Goal: Task Accomplishment & Management: Complete application form

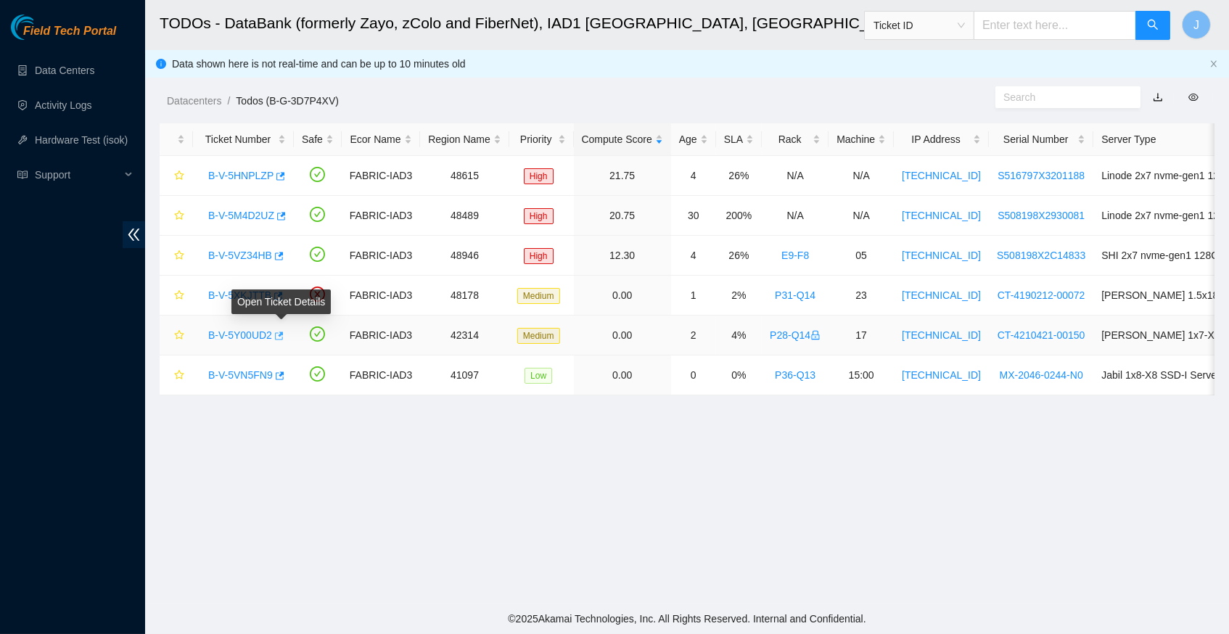
click at [284, 332] on icon "button" at bounding box center [279, 336] width 9 height 8
click at [284, 371] on icon "button" at bounding box center [279, 376] width 10 height 10
click at [285, 173] on button "button" at bounding box center [280, 176] width 12 height 23
click at [83, 73] on link "Data Centers" at bounding box center [64, 71] width 59 height 12
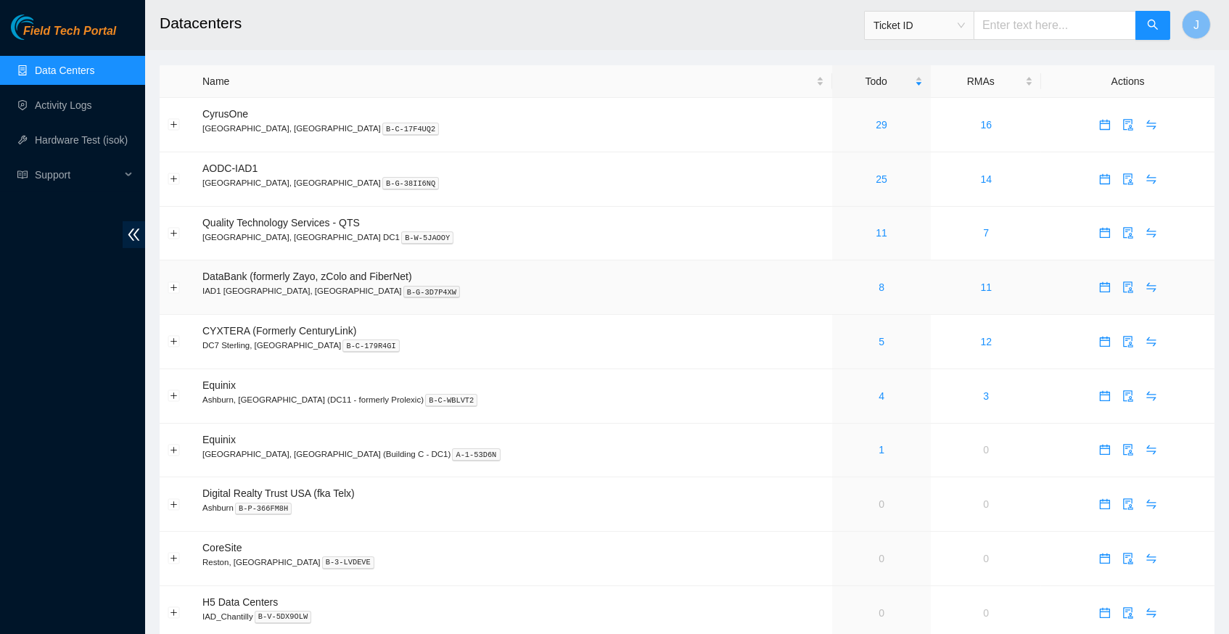
click at [1092, 282] on body "Field Tech Portal Data Centers Activity Logs Hardware Test (isok) Support Datac…" at bounding box center [614, 317] width 1229 height 634
click at [1099, 287] on icon "calendar" at bounding box center [1105, 288] width 12 height 12
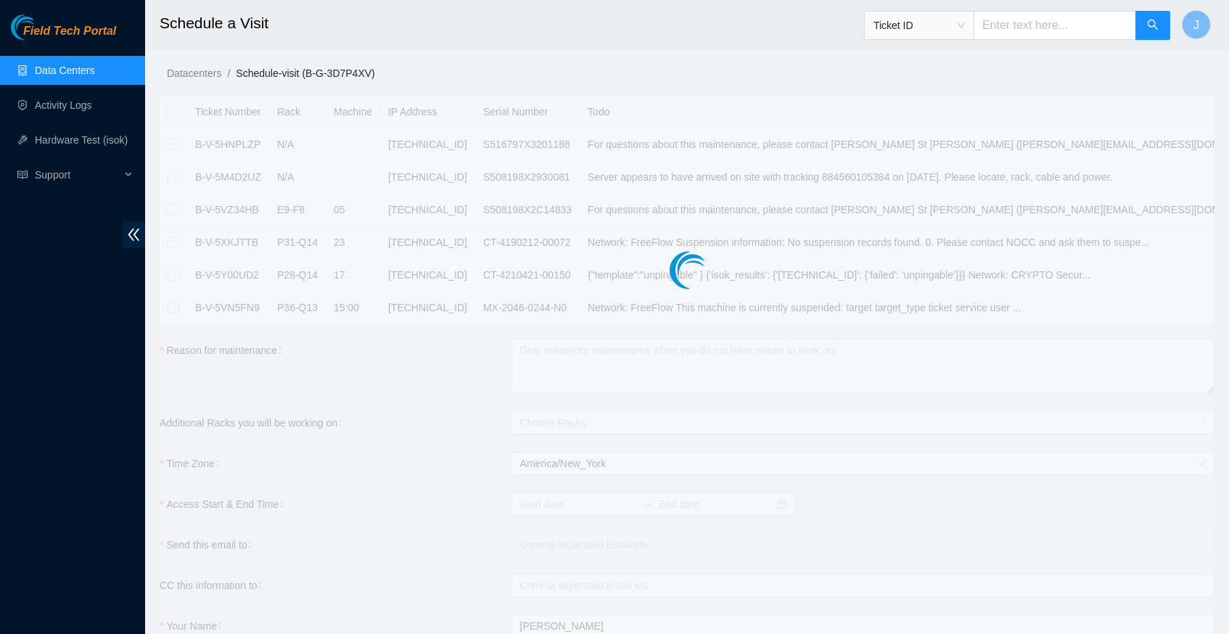
checkbox input "true"
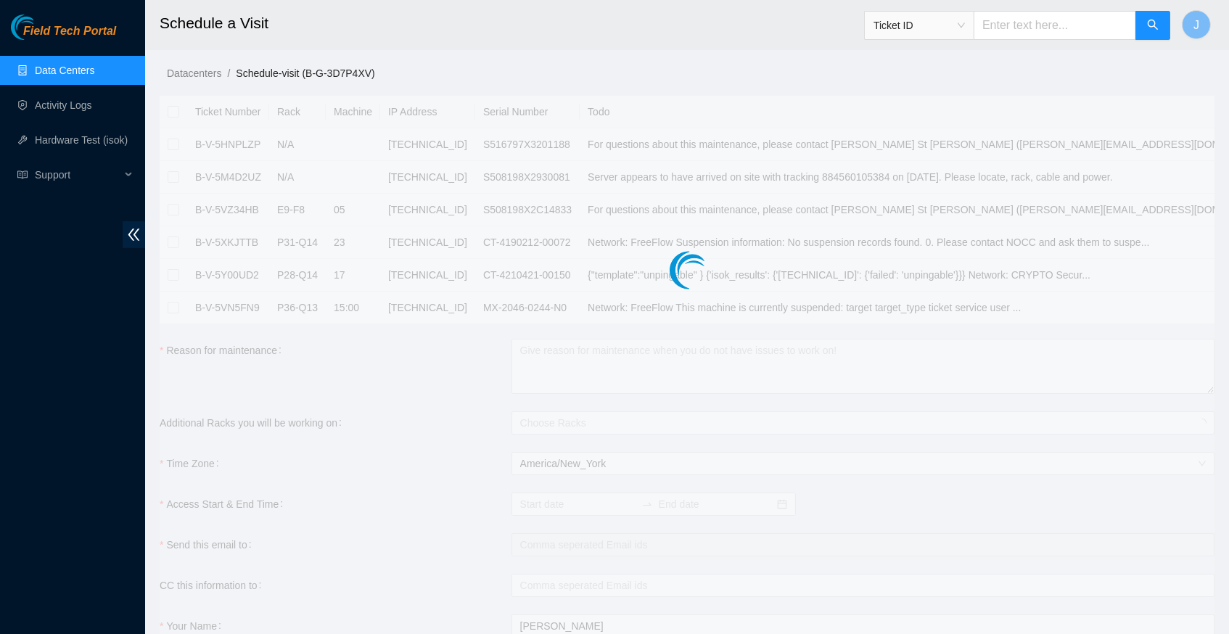
checkbox input "true"
type input "2025-10-10 17:08"
type input "2025-10-11 17:07"
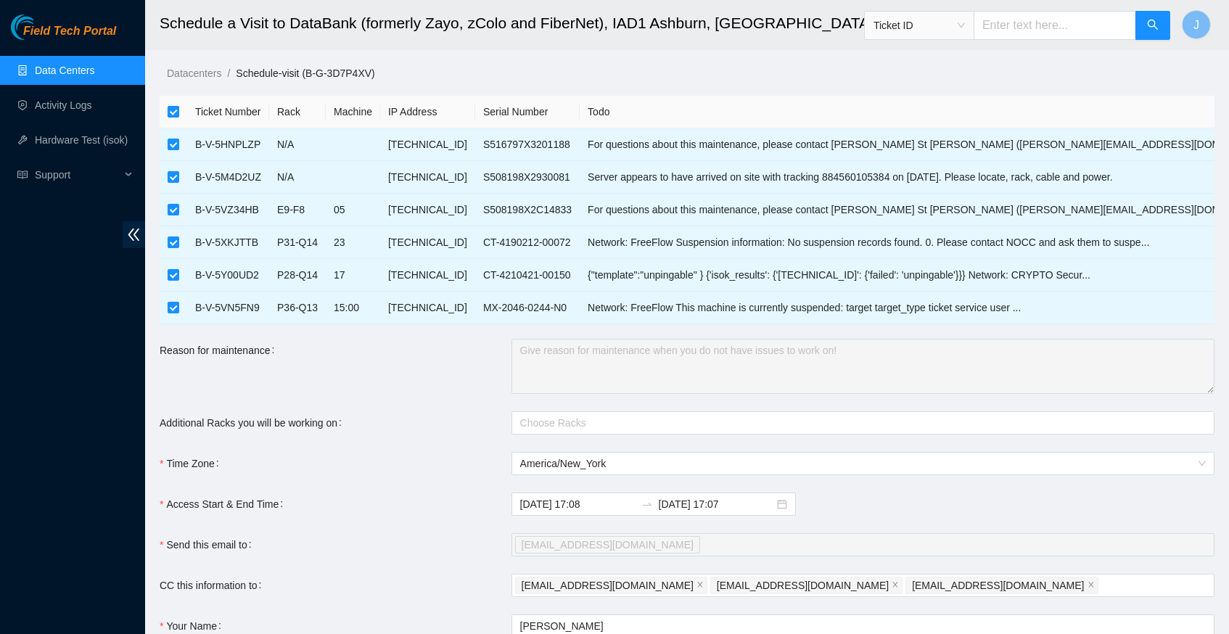
click at [176, 107] on input "checkbox" at bounding box center [174, 112] width 12 height 12
checkbox input "false"
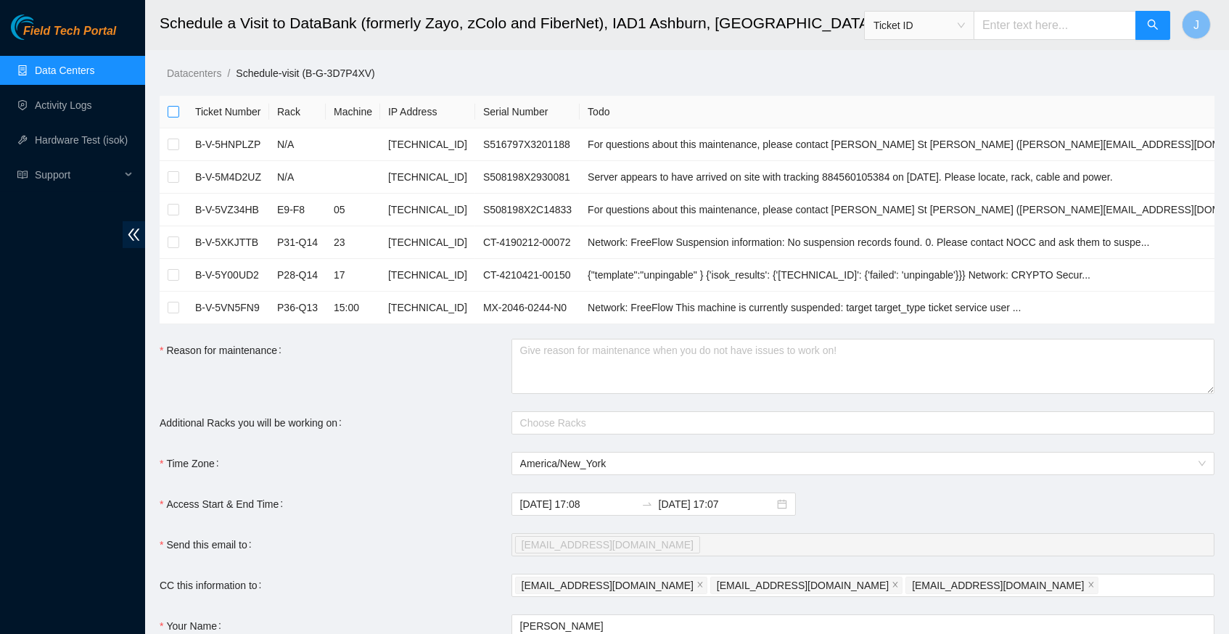
checkbox input "false"
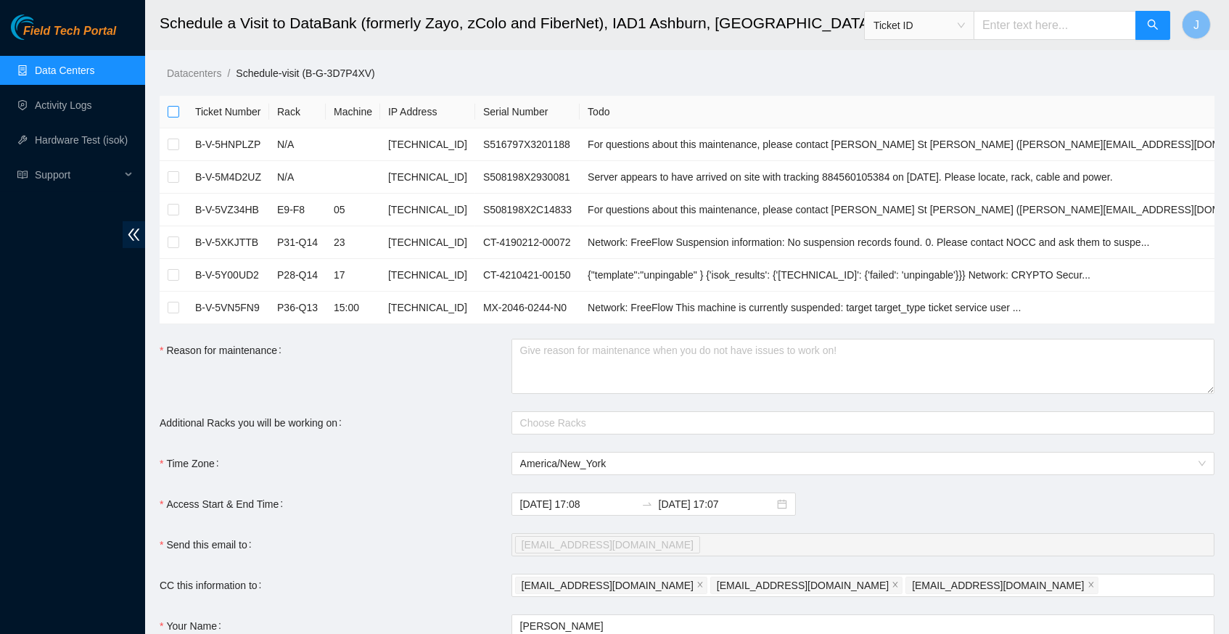
checkbox input "false"
click at [175, 274] on input "checkbox" at bounding box center [174, 275] width 12 height 12
checkbox input "true"
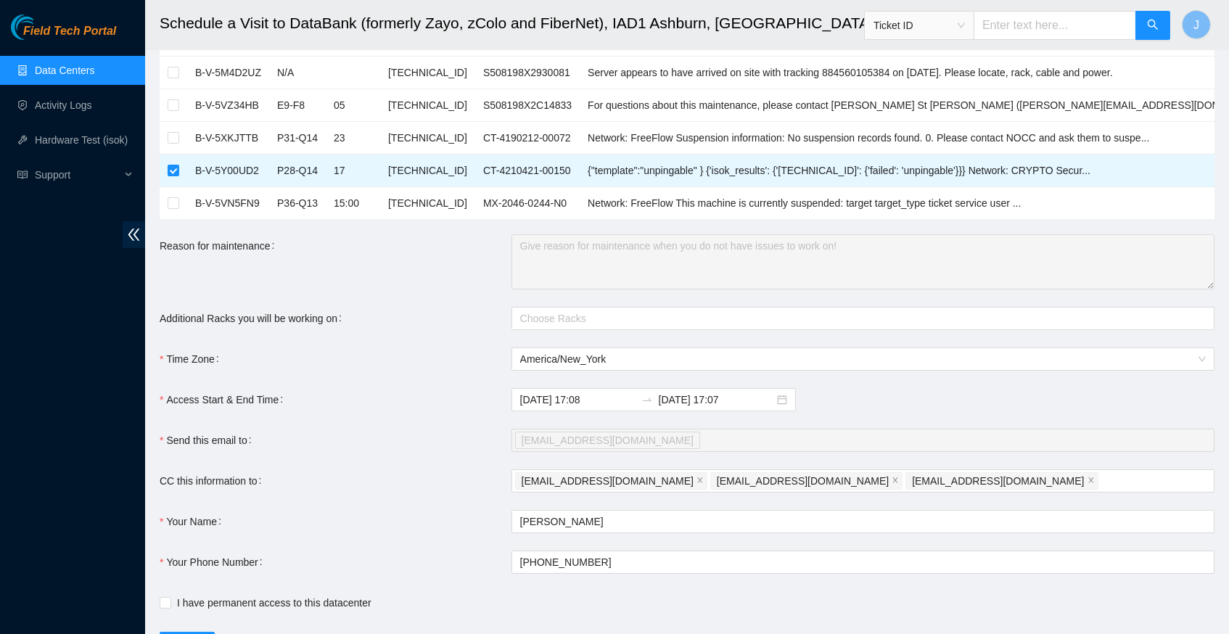
scroll to position [134, 0]
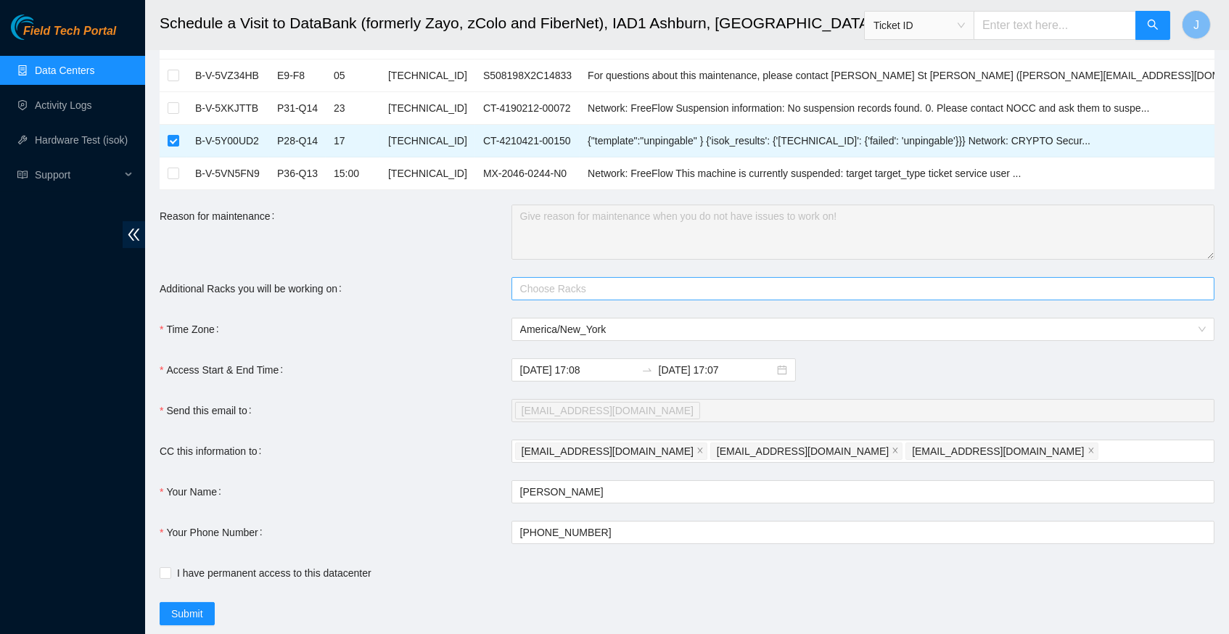
click at [552, 289] on div at bounding box center [855, 288] width 681 height 17
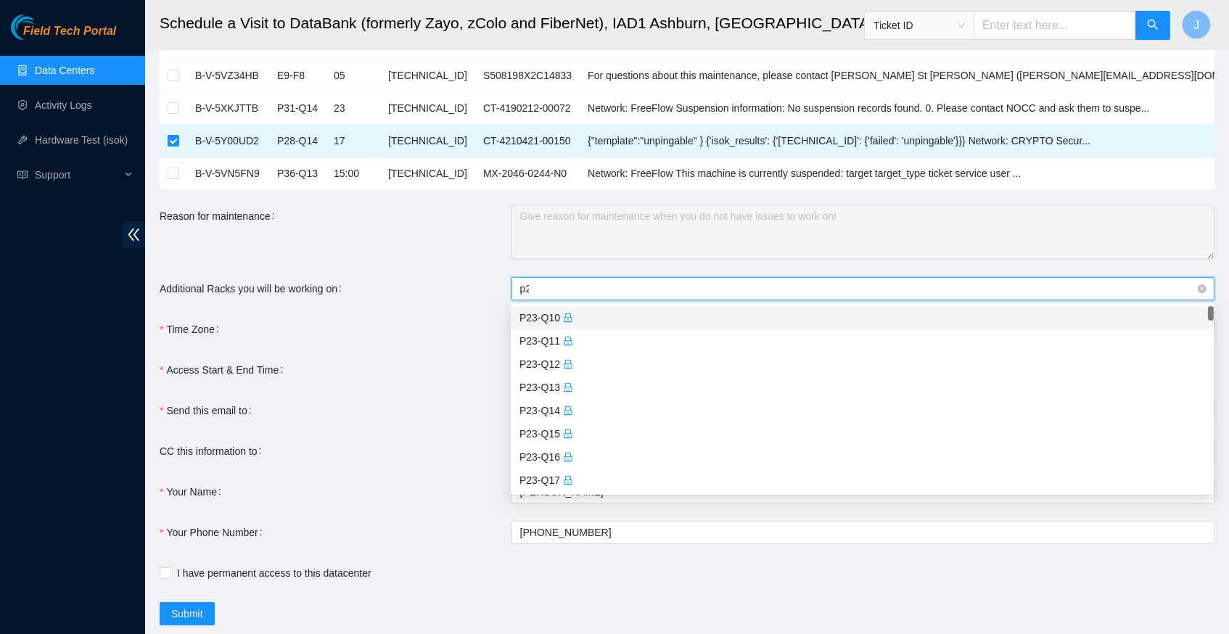
type input "p28"
click at [567, 407] on icon "lock" at bounding box center [568, 411] width 10 height 10
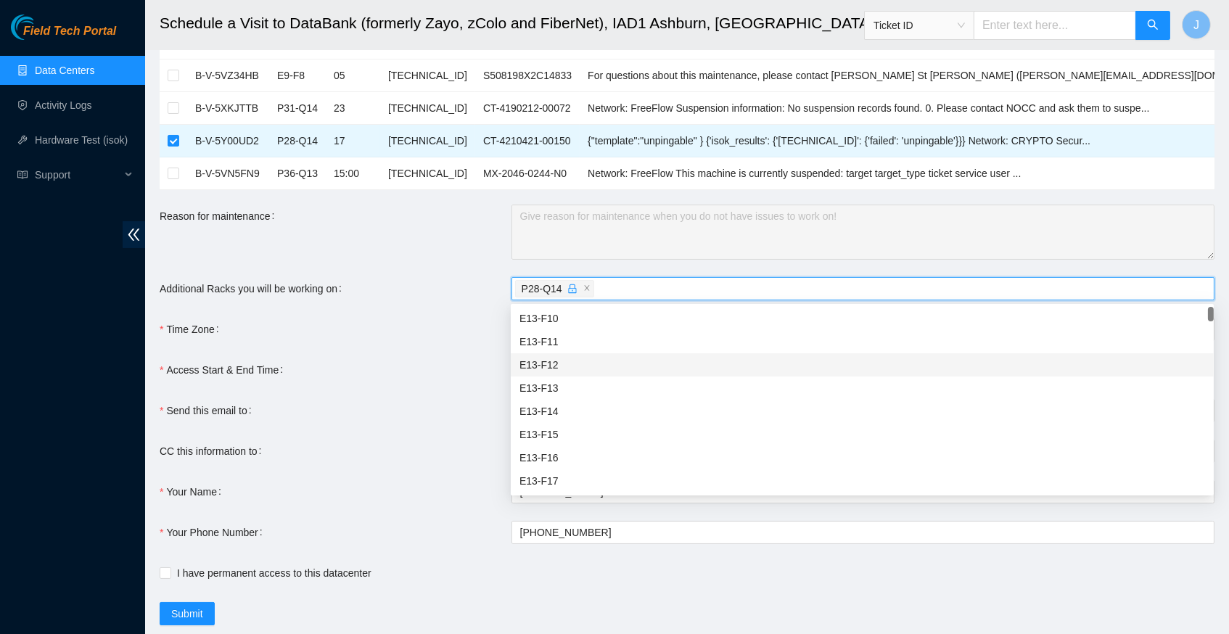
click at [471, 311] on form "Ticket Number Rack Machine IP Address Serial Number Todo B-V-5HNPLZP N/A 23.196…" at bounding box center [687, 294] width 1055 height 664
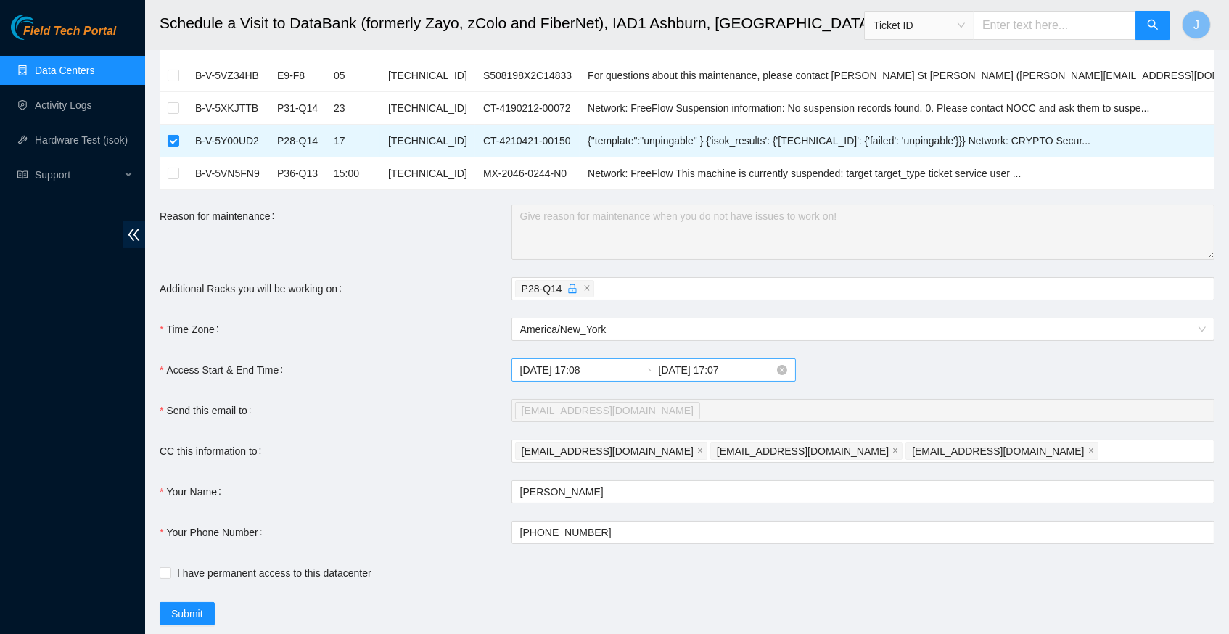
click at [747, 370] on input "2025-10-11 17:07" at bounding box center [716, 370] width 115 height 16
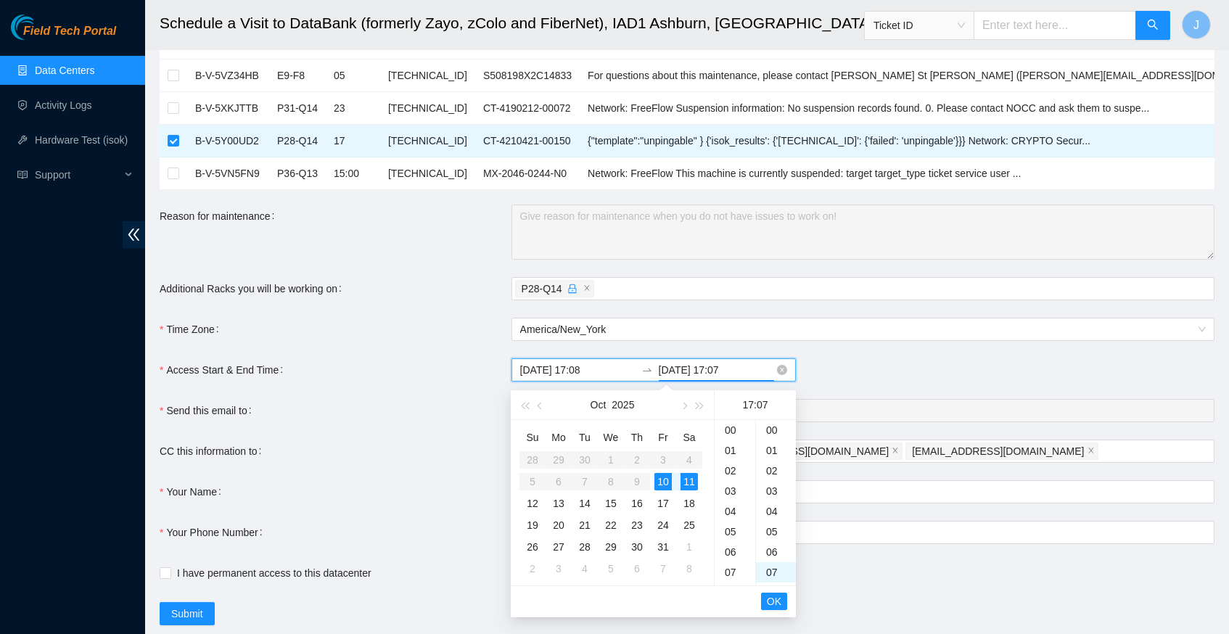
scroll to position [141, 0]
click at [657, 478] on div "10" at bounding box center [662, 481] width 17 height 17
click at [734, 428] on div "23" at bounding box center [735, 432] width 41 height 20
click at [770, 427] on div "59" at bounding box center [776, 432] width 40 height 20
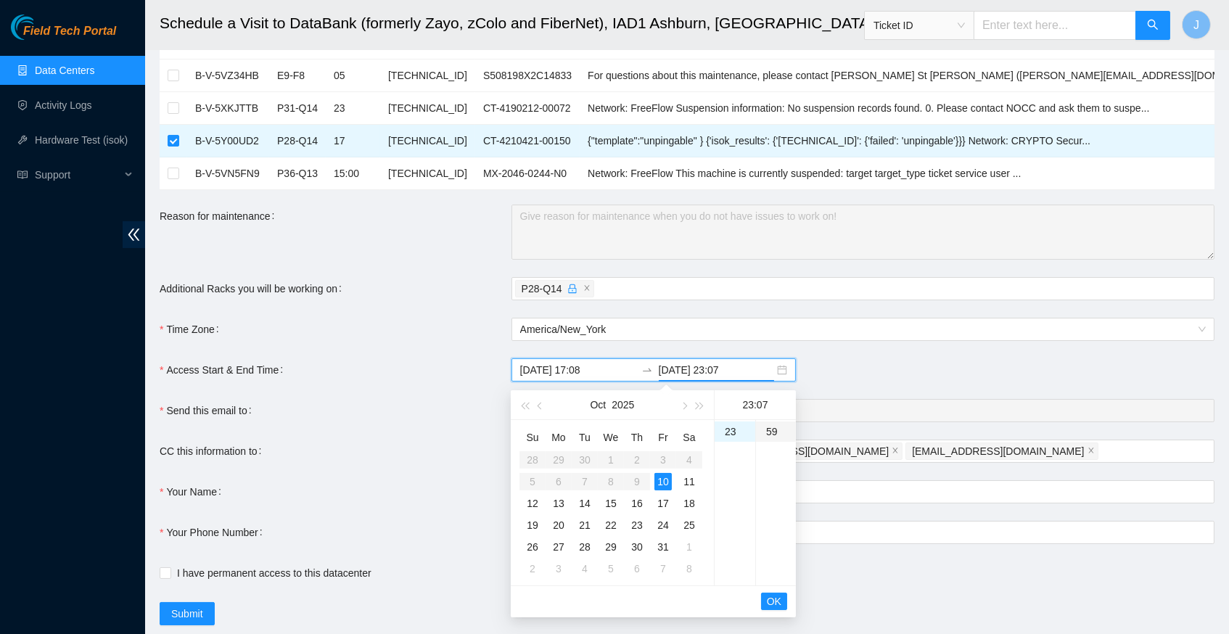
type input "2025-10-10 23:59"
click at [779, 597] on span "OK" at bounding box center [774, 602] width 15 height 16
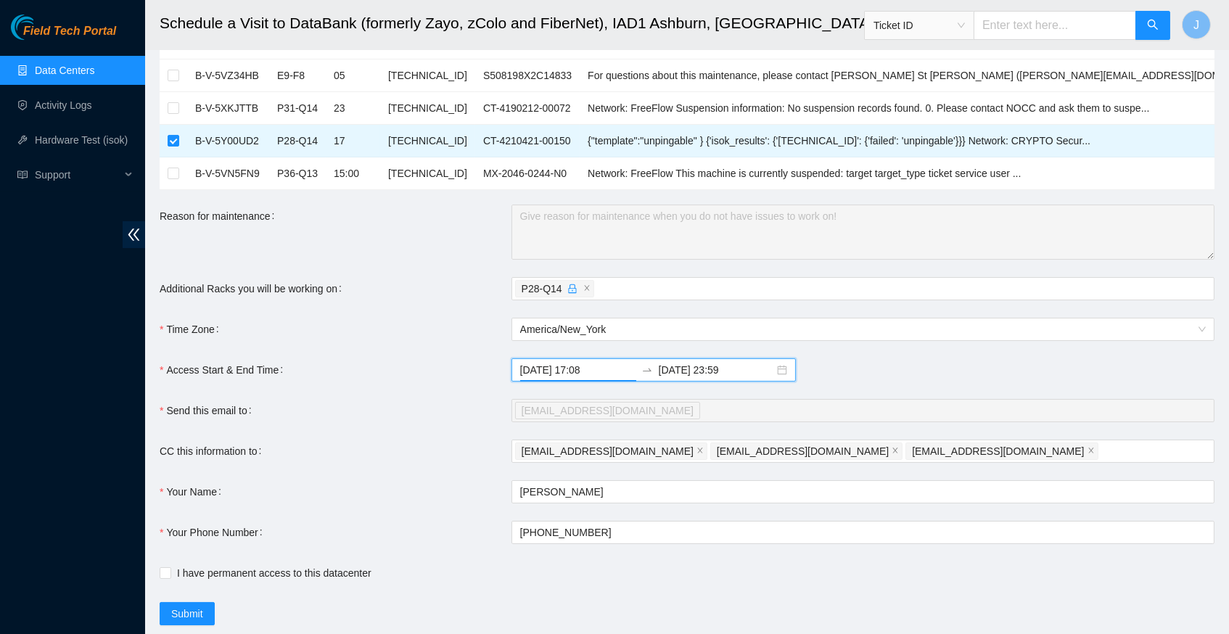
scroll to position [136, 0]
click at [196, 609] on span "Submit" at bounding box center [187, 612] width 32 height 16
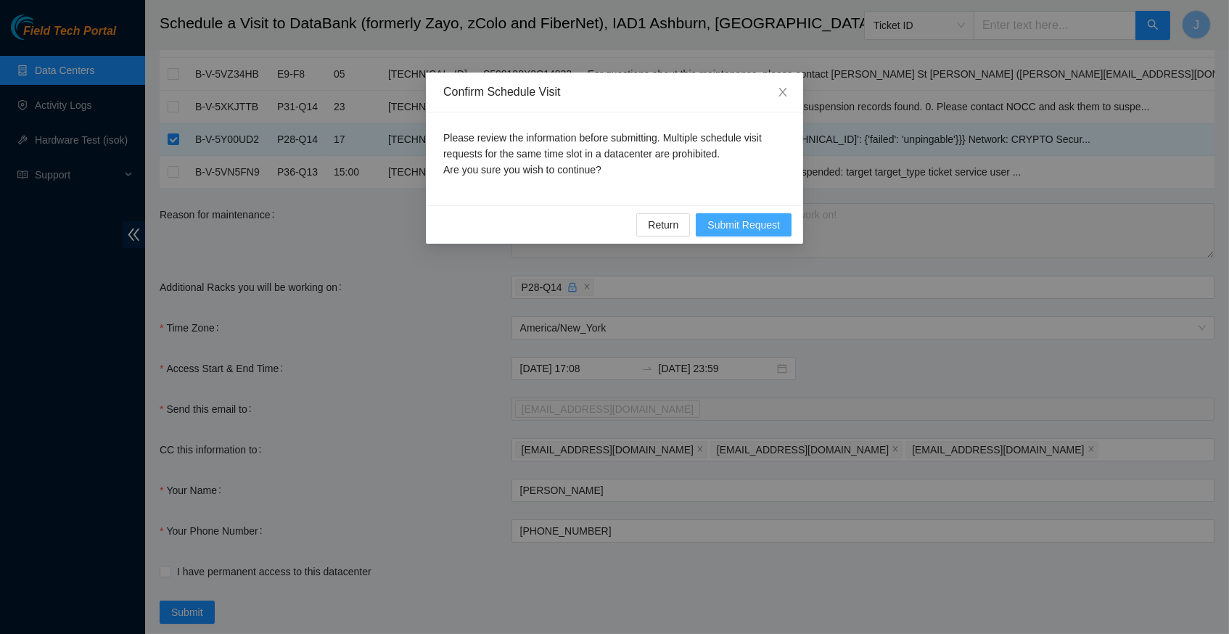
click at [741, 230] on button "Submit Request" at bounding box center [744, 224] width 96 height 23
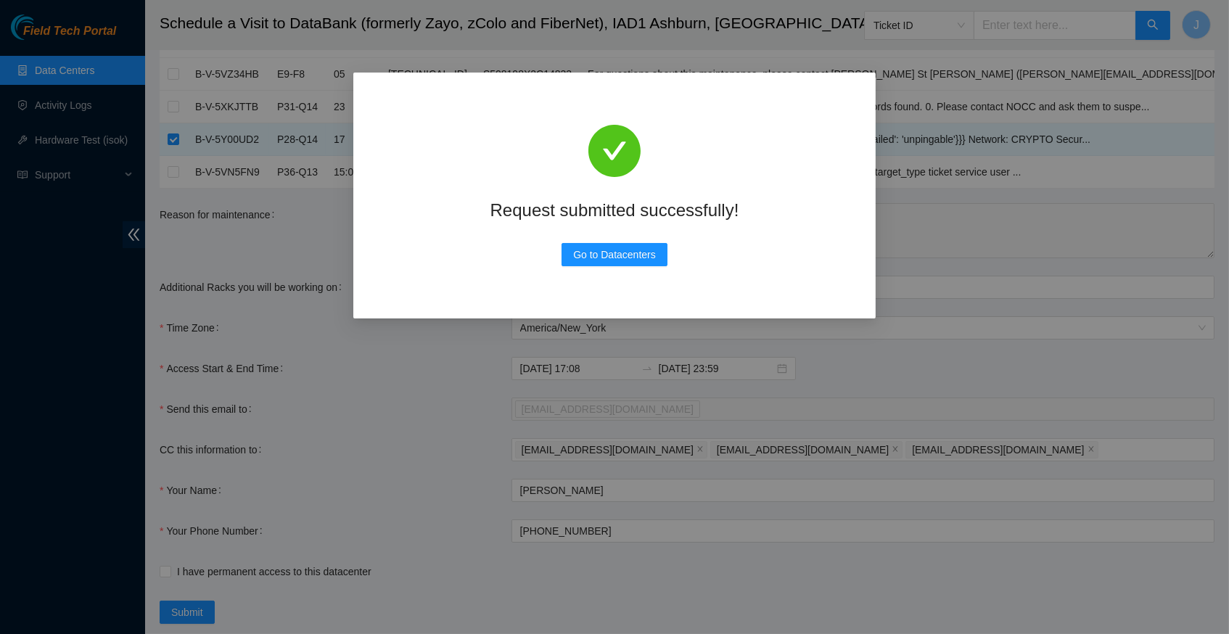
type input "2025-10-10 17:09"
click at [638, 255] on span "Go to Datacenters" at bounding box center [614, 255] width 83 height 16
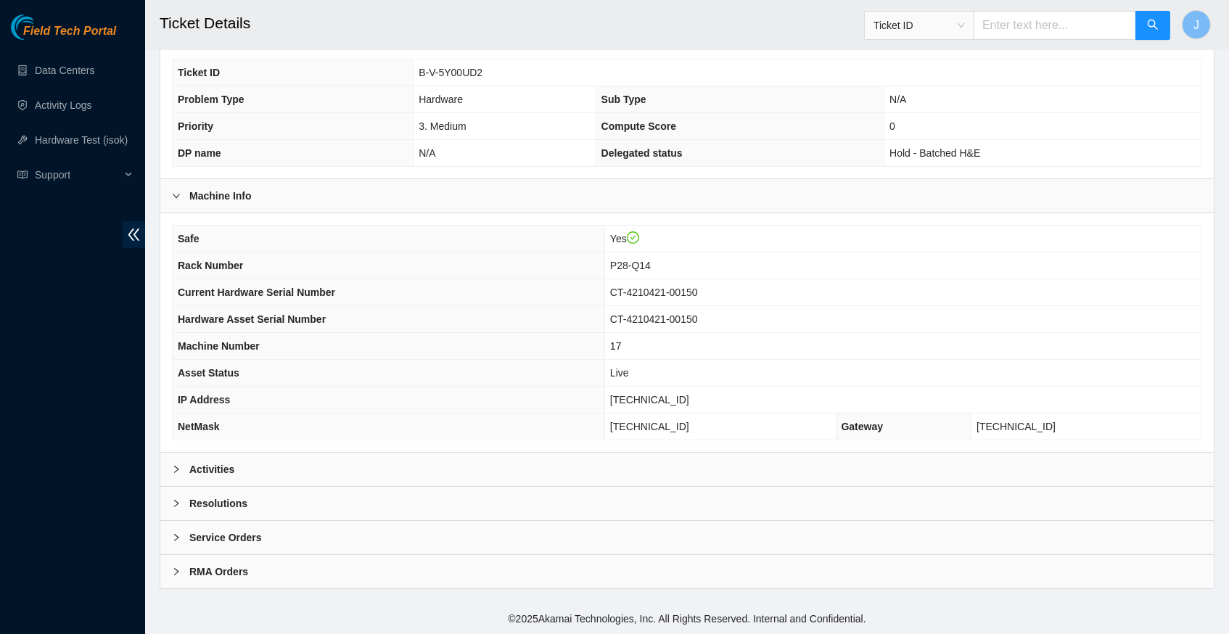
scroll to position [305, 0]
click at [178, 465] on div at bounding box center [180, 469] width 17 height 16
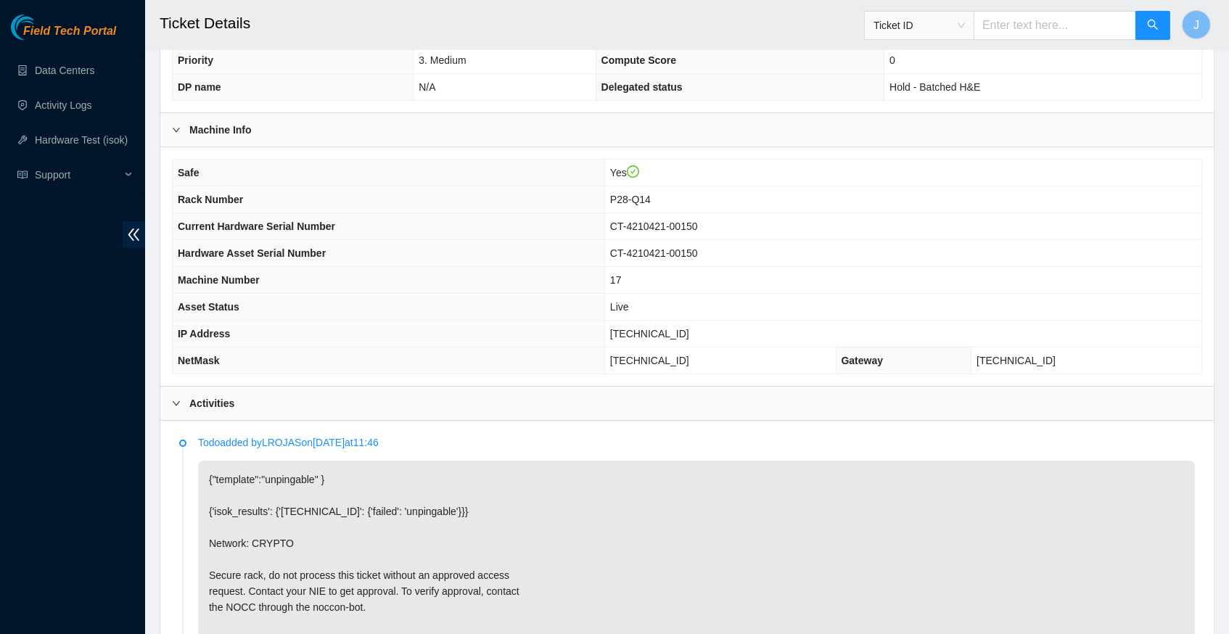
scroll to position [364, 0]
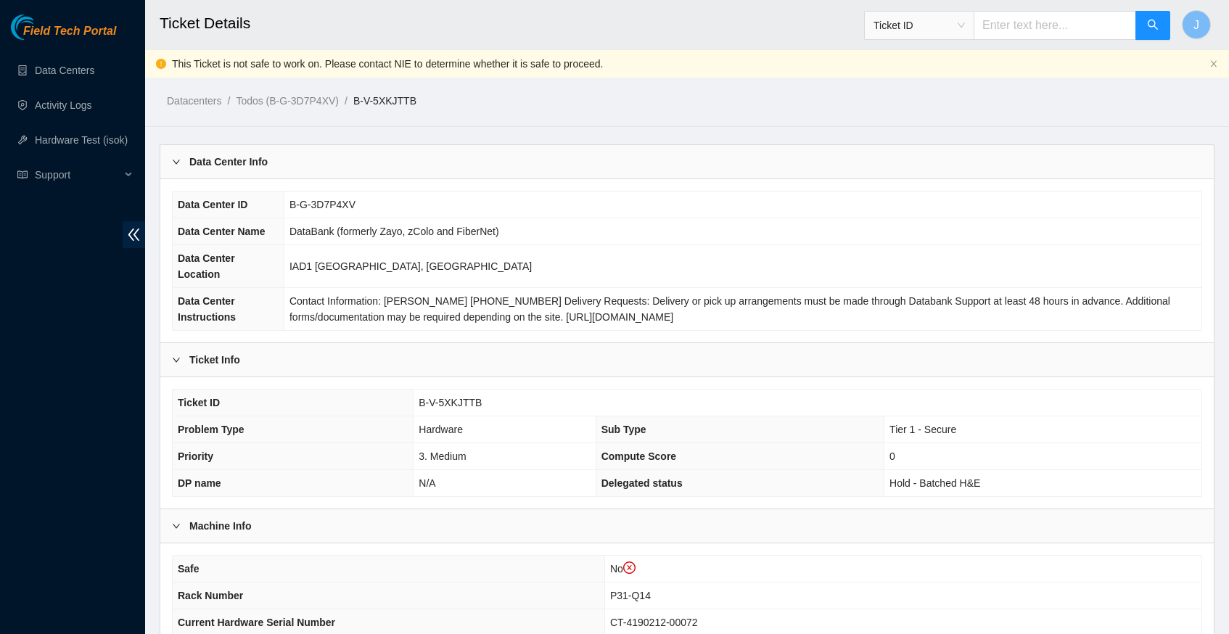
scroll to position [419, 0]
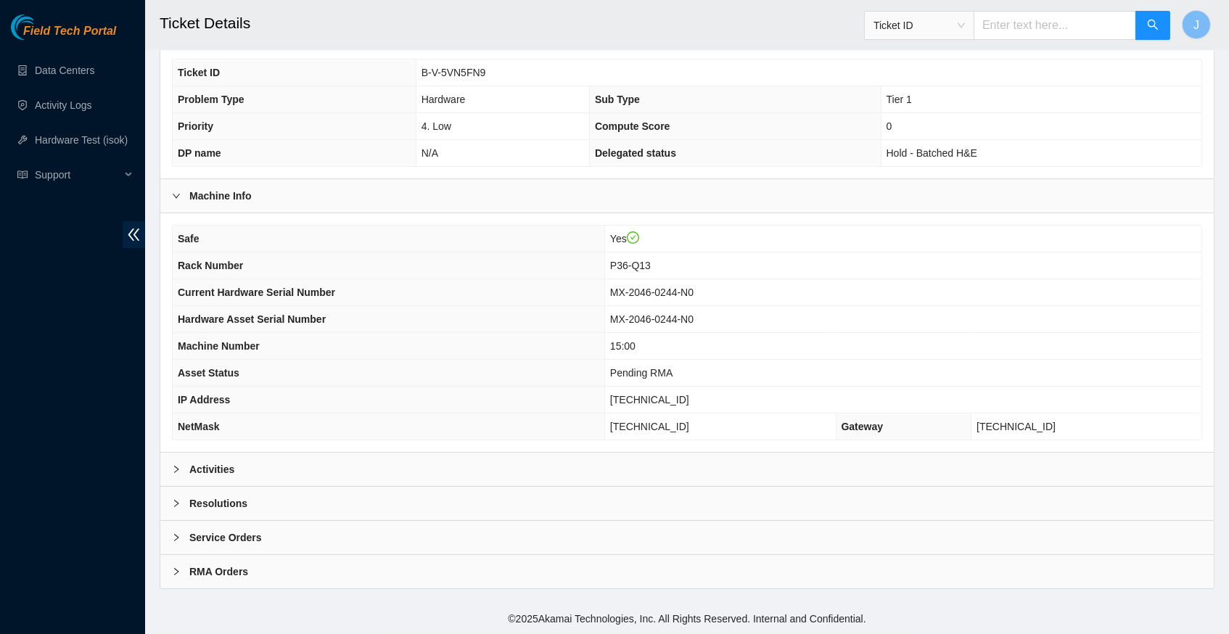
scroll to position [305, 0]
click at [173, 472] on icon "right" at bounding box center [176, 469] width 9 height 9
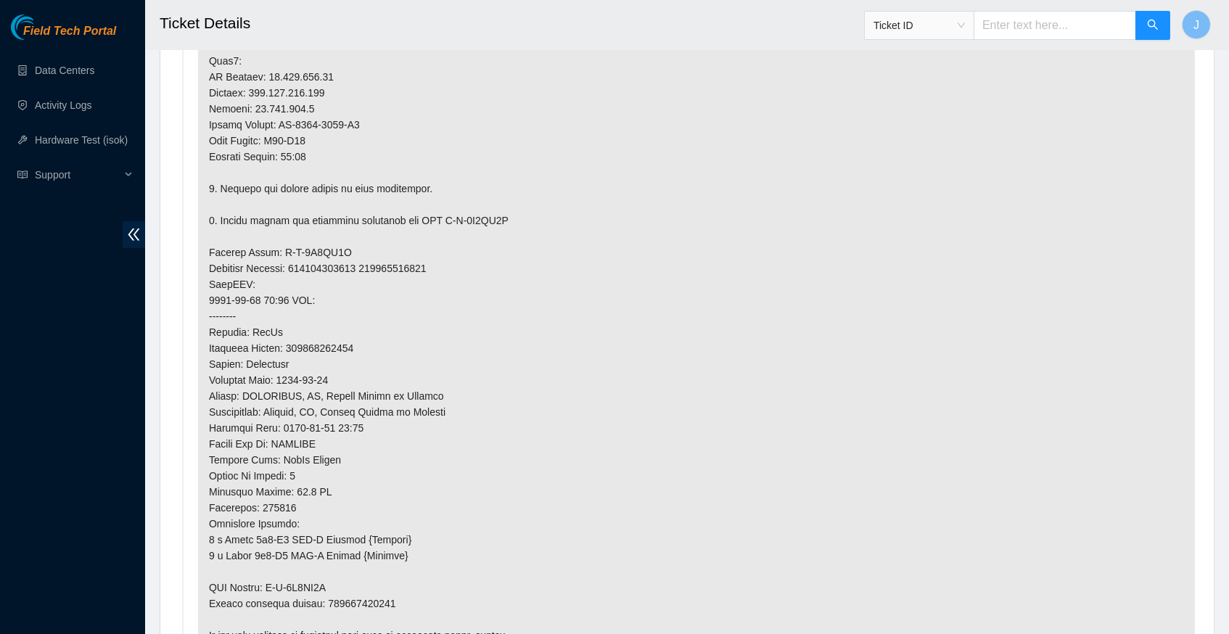
scroll to position [1358, 0]
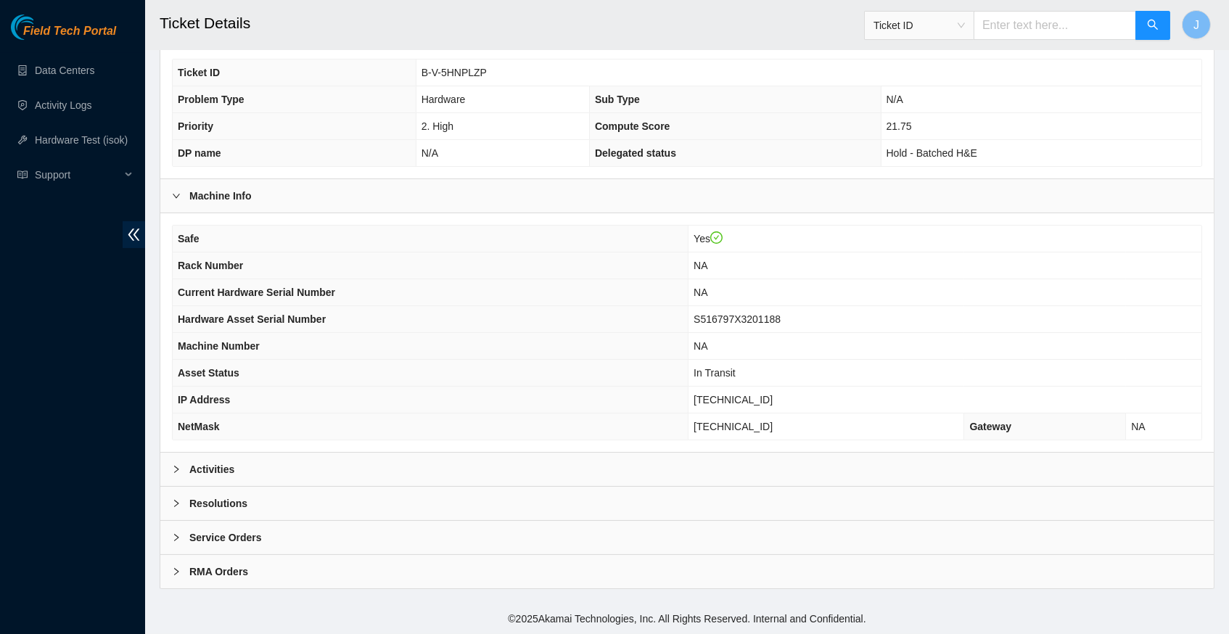
scroll to position [305, 0]
click at [178, 472] on icon "right" at bounding box center [176, 469] width 4 height 7
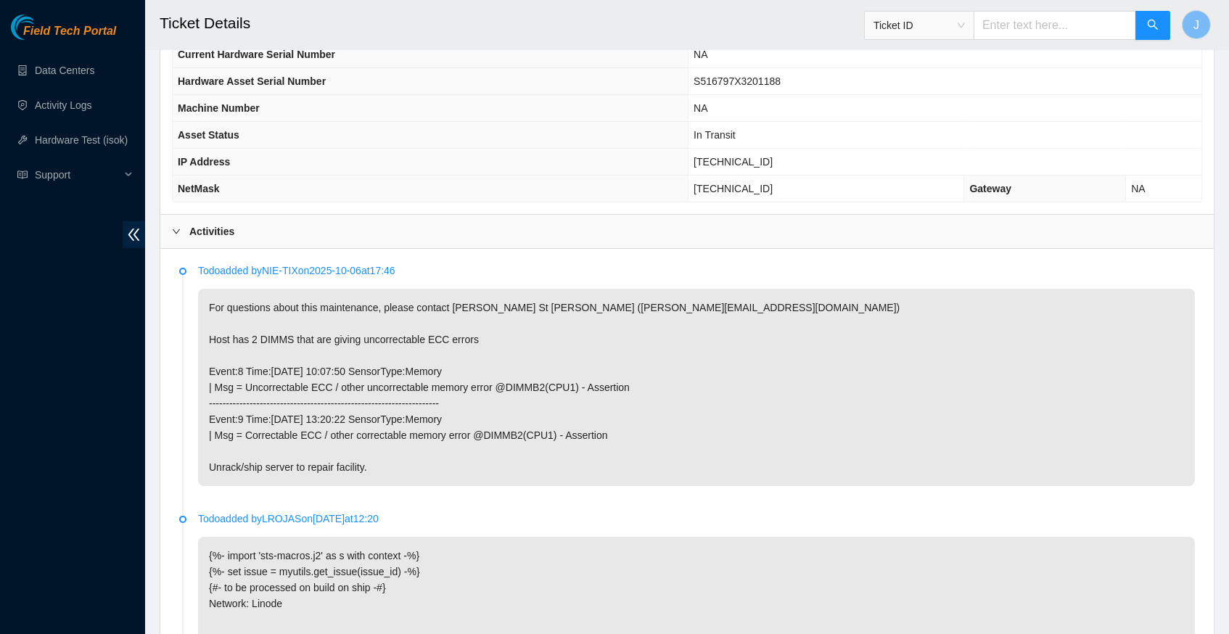
scroll to position [545, 0]
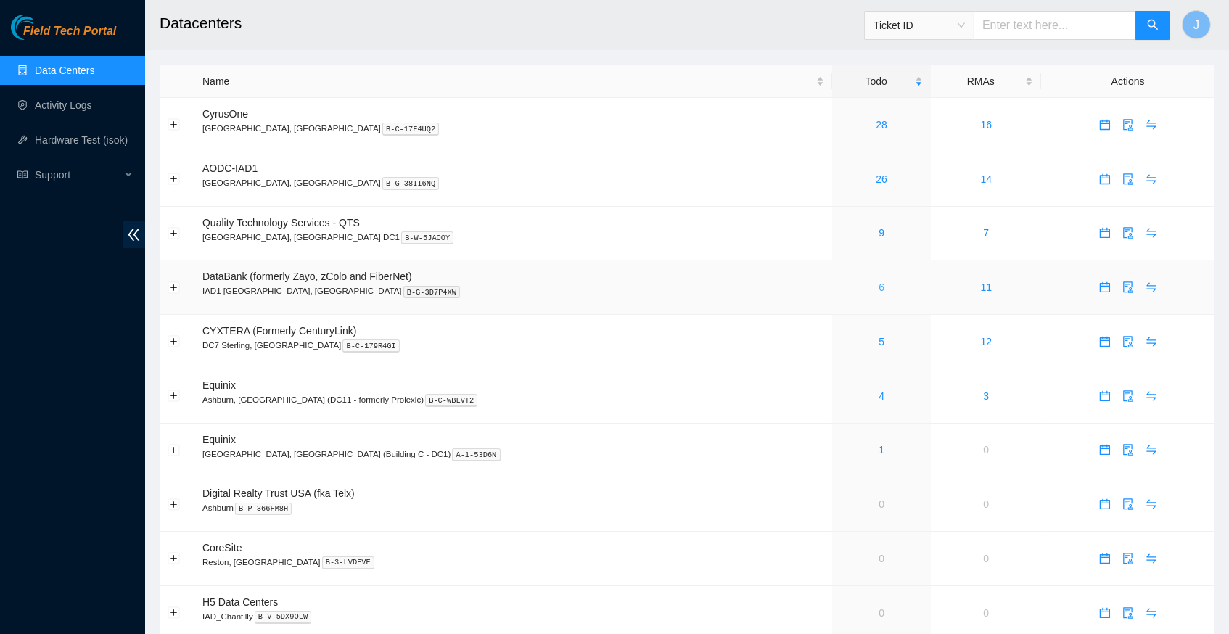
click at [879, 282] on link "6" at bounding box center [882, 288] width 6 height 12
click at [78, 111] on link "Activity Logs" at bounding box center [63, 105] width 57 height 12
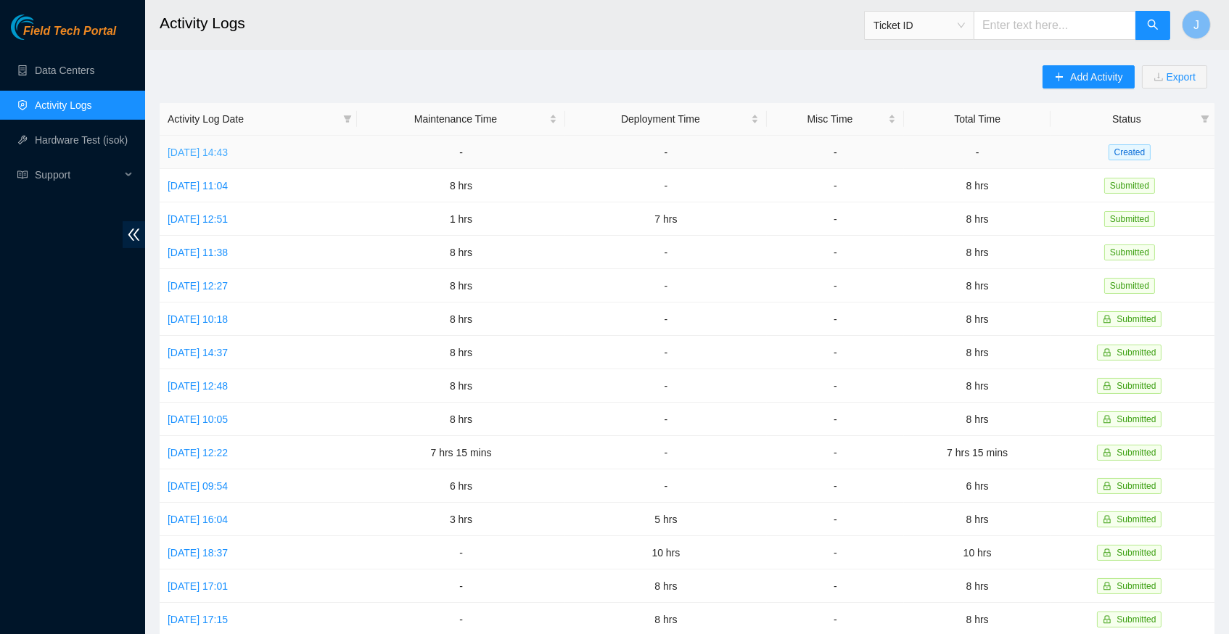
click at [210, 148] on link "[DATE] 14:43" at bounding box center [198, 153] width 60 height 12
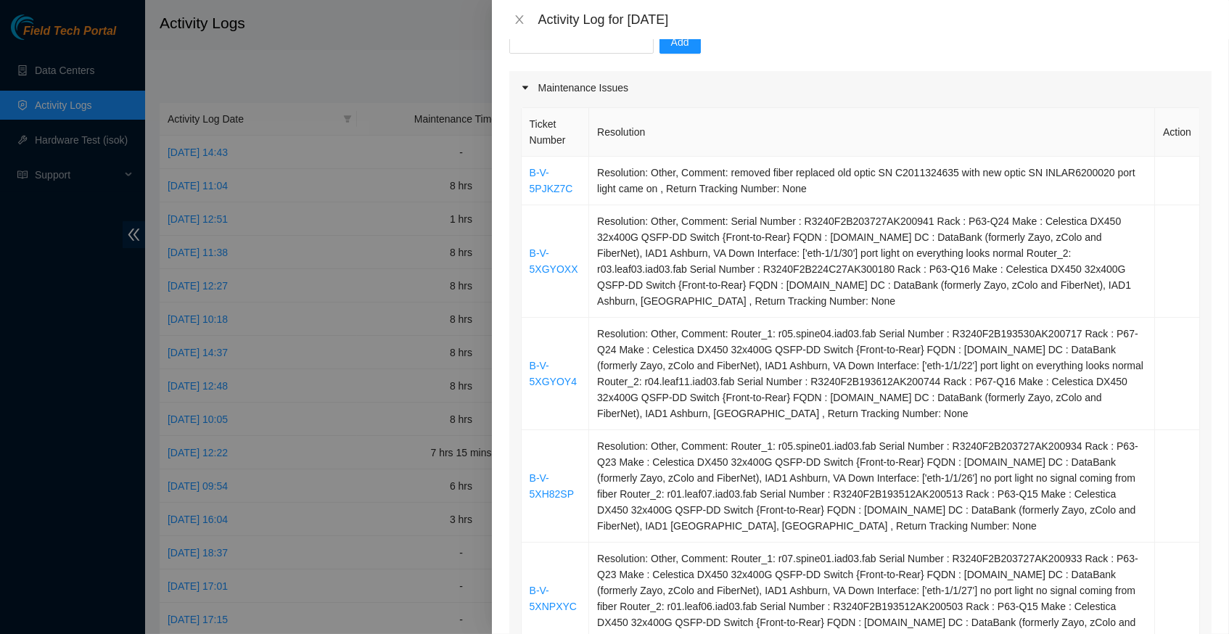
scroll to position [85, 0]
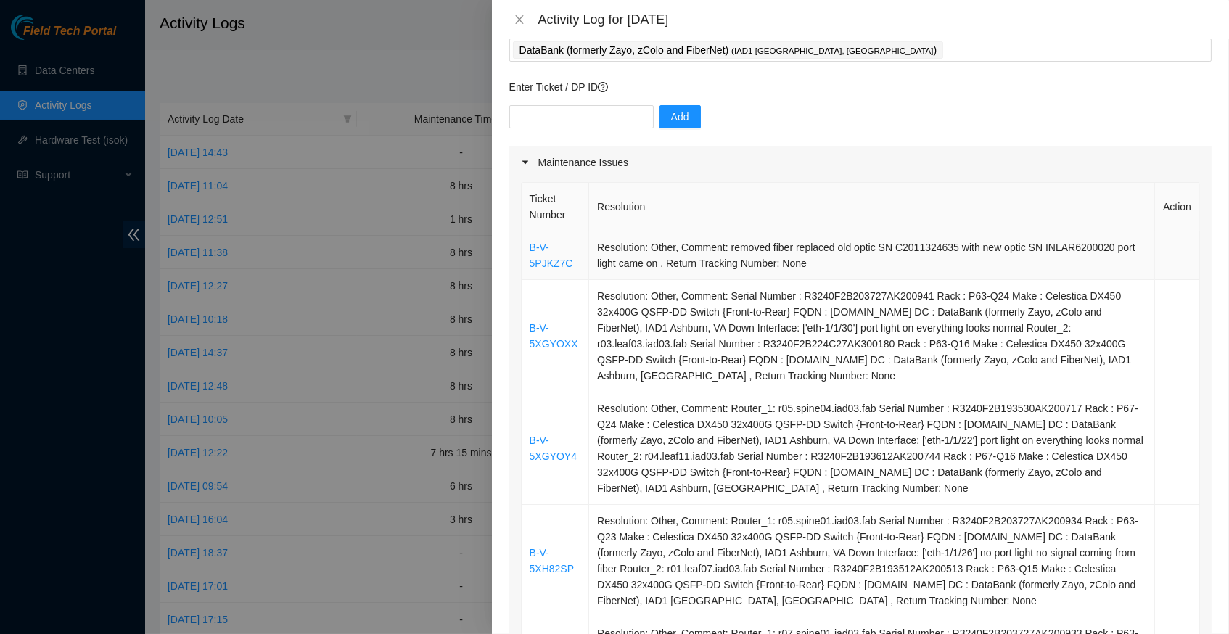
drag, startPoint x: 757, startPoint y: 504, endPoint x: 526, endPoint y: 237, distance: 352.4
click at [526, 237] on tbody "B-V-5PJKZ7C Resolution: Other, Comment: removed fiber replaced old optic SN C20…" at bounding box center [861, 544] width 678 height 627
copy tbody "B-V-5PJKZ7C Resolution: Other, Comment: removed fiber replaced old optic SN C20…"
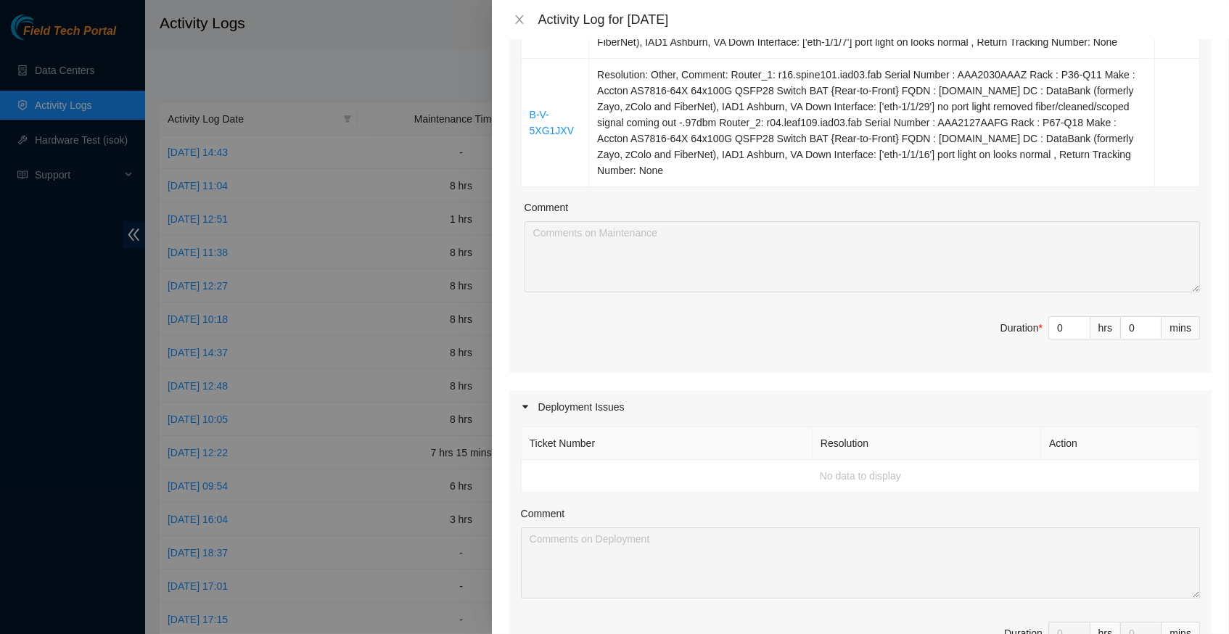
scroll to position [762, 0]
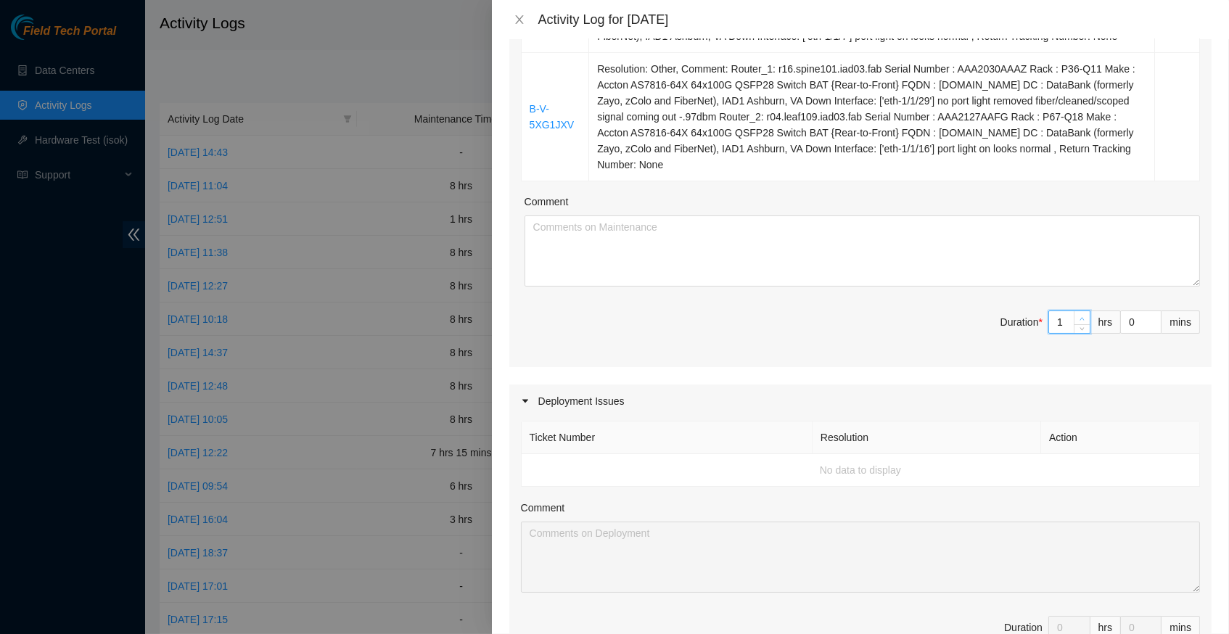
type input "1"
click at [1080, 321] on icon "up" at bounding box center [1082, 318] width 5 height 5
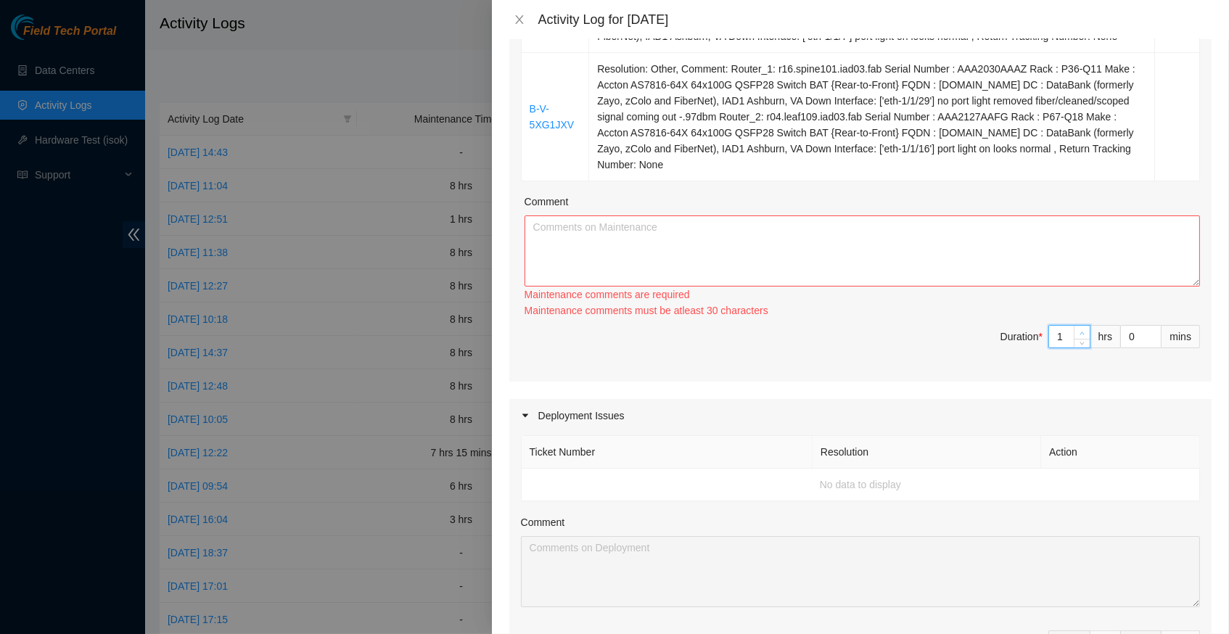
type input "2"
click at [1080, 336] on icon "up" at bounding box center [1082, 333] width 5 height 5
type input "3"
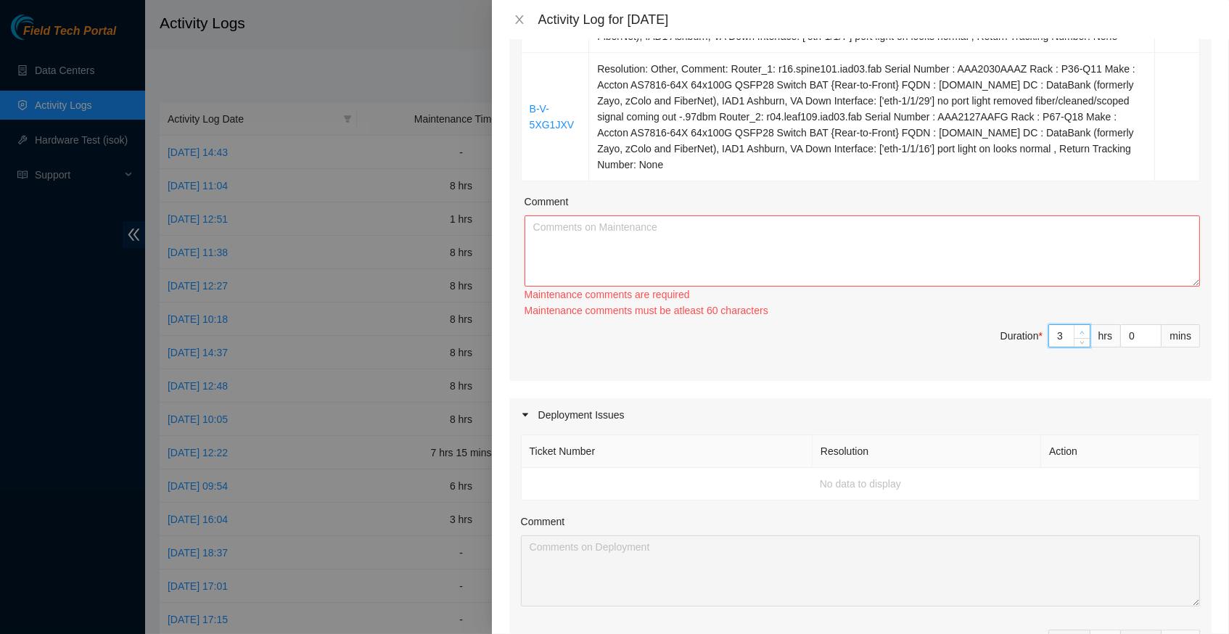
click at [1080, 335] on icon "up" at bounding box center [1082, 332] width 5 height 5
type input "4"
click at [1080, 335] on icon "up" at bounding box center [1082, 332] width 5 height 5
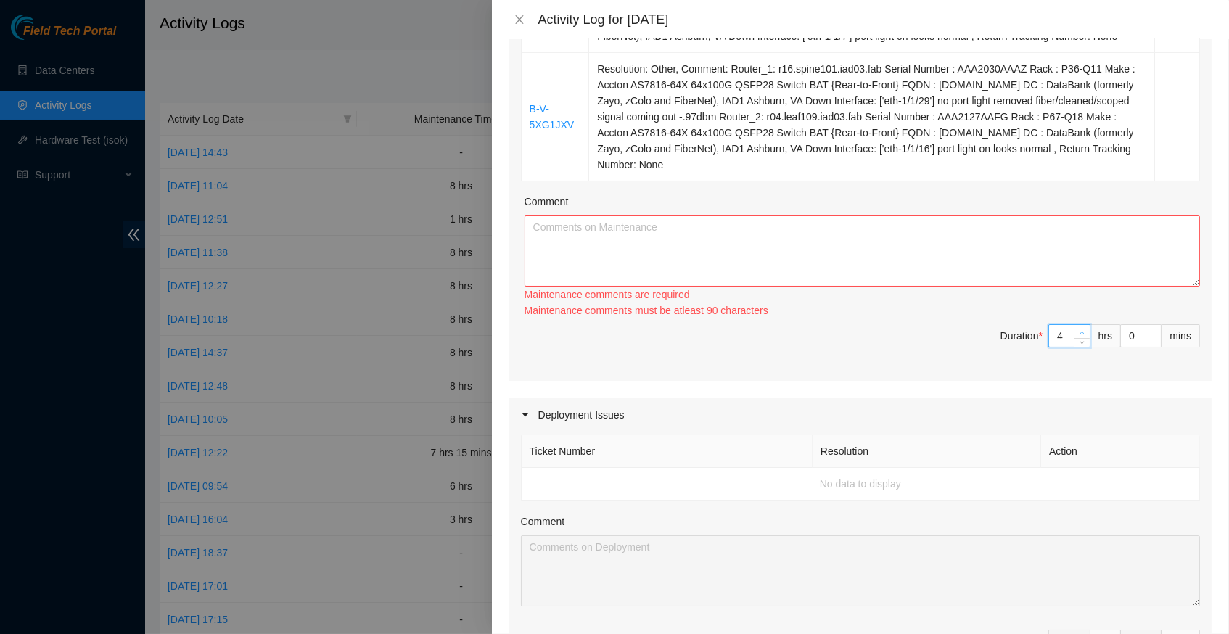
click at [1080, 335] on icon "up" at bounding box center [1082, 332] width 5 height 5
type input "6"
type input "7"
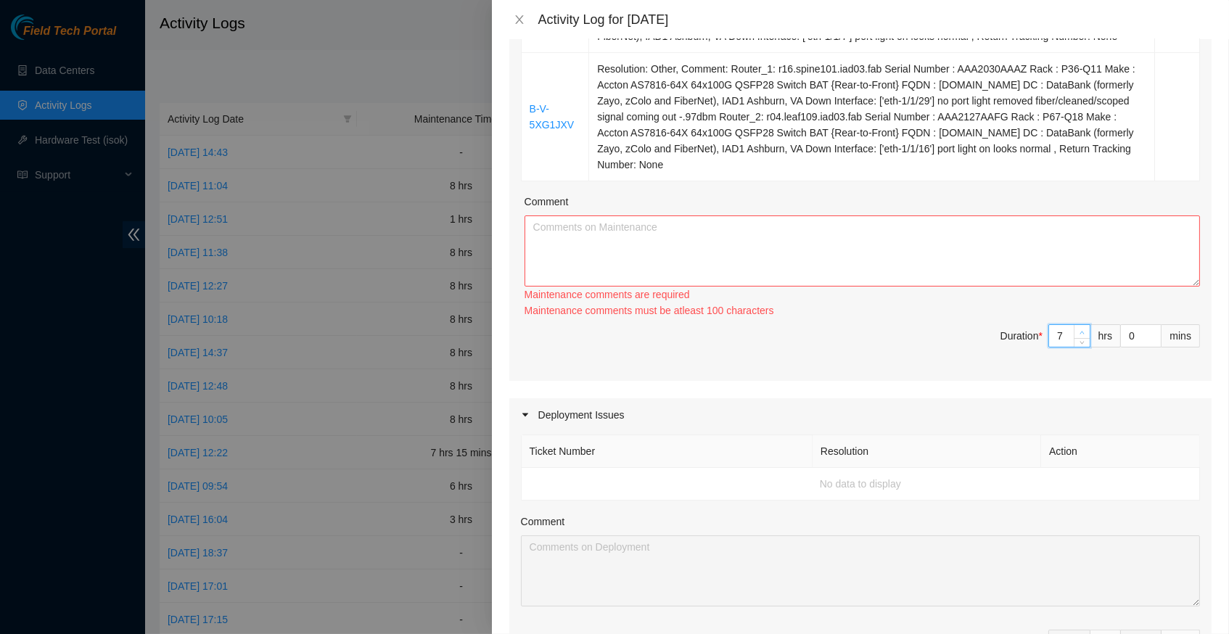
click at [1080, 335] on icon "up" at bounding box center [1082, 332] width 5 height 5
type input "8"
click at [1080, 335] on icon "up" at bounding box center [1082, 332] width 5 height 5
click at [834, 287] on textarea "Comment" at bounding box center [863, 251] width 676 height 71
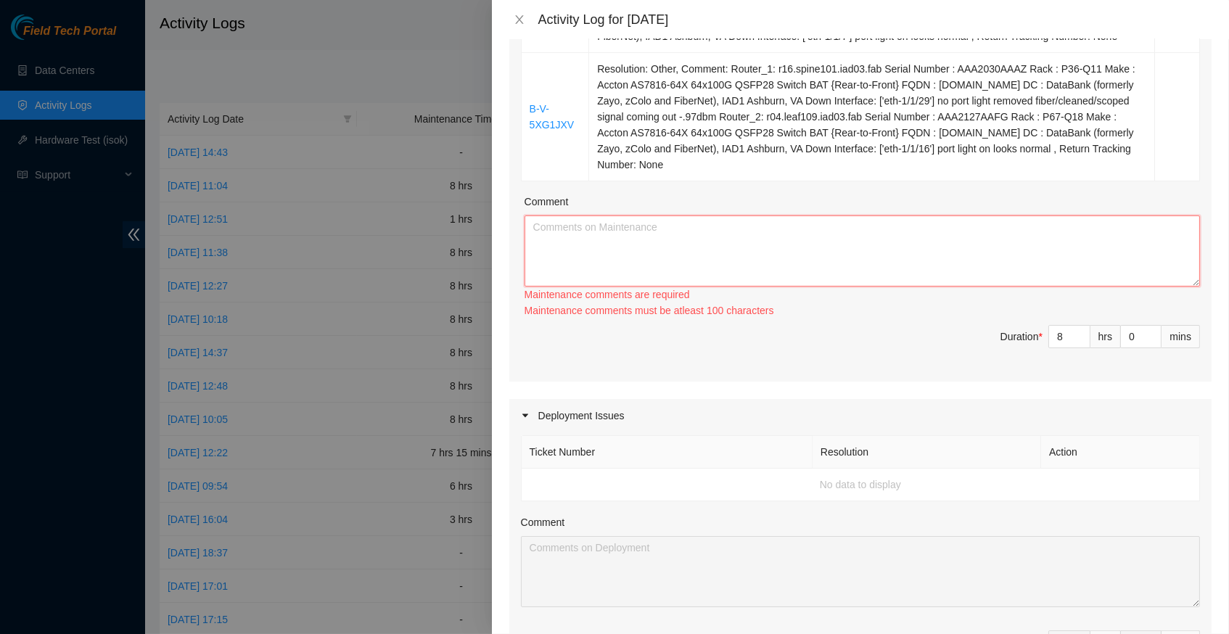
paste textarea "B-V-5PJKZ7C Resolution: Other, Comment: removed fiber replaced old optic SN C20…"
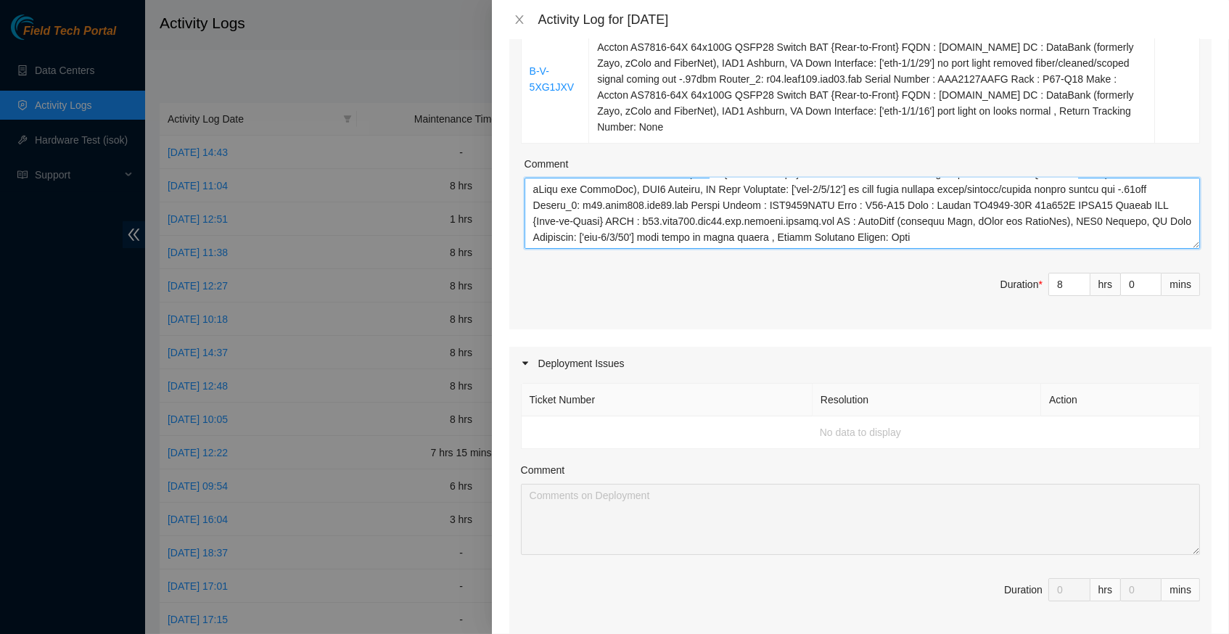
scroll to position [810, 0]
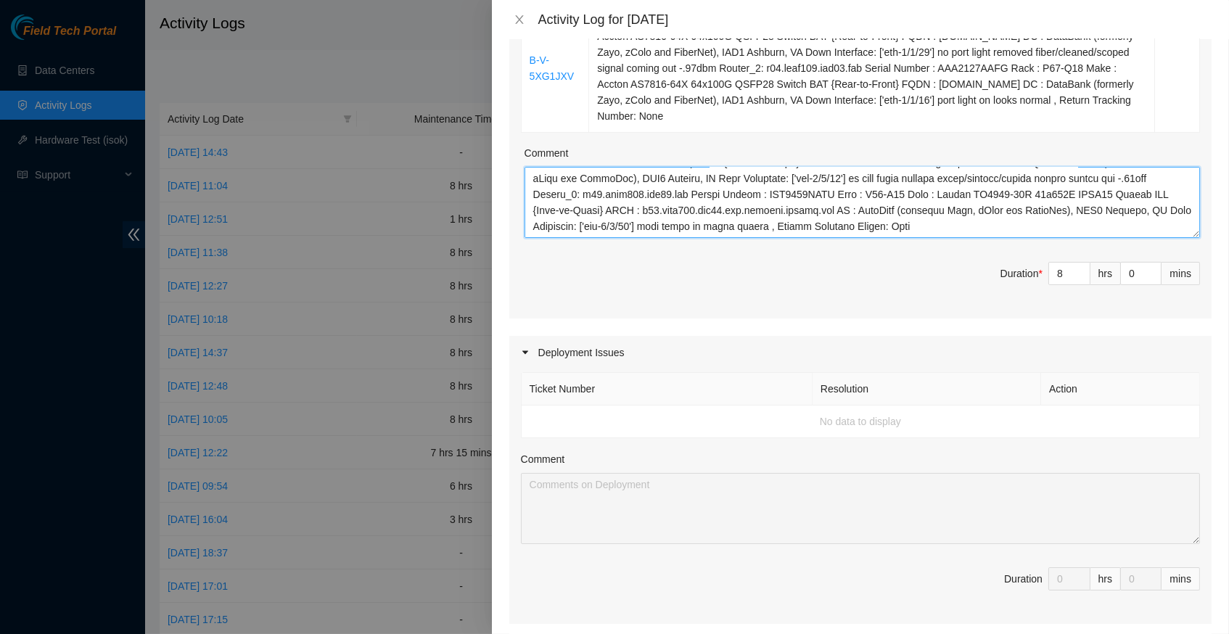
click at [1195, 238] on textarea "Comment" at bounding box center [863, 202] width 676 height 71
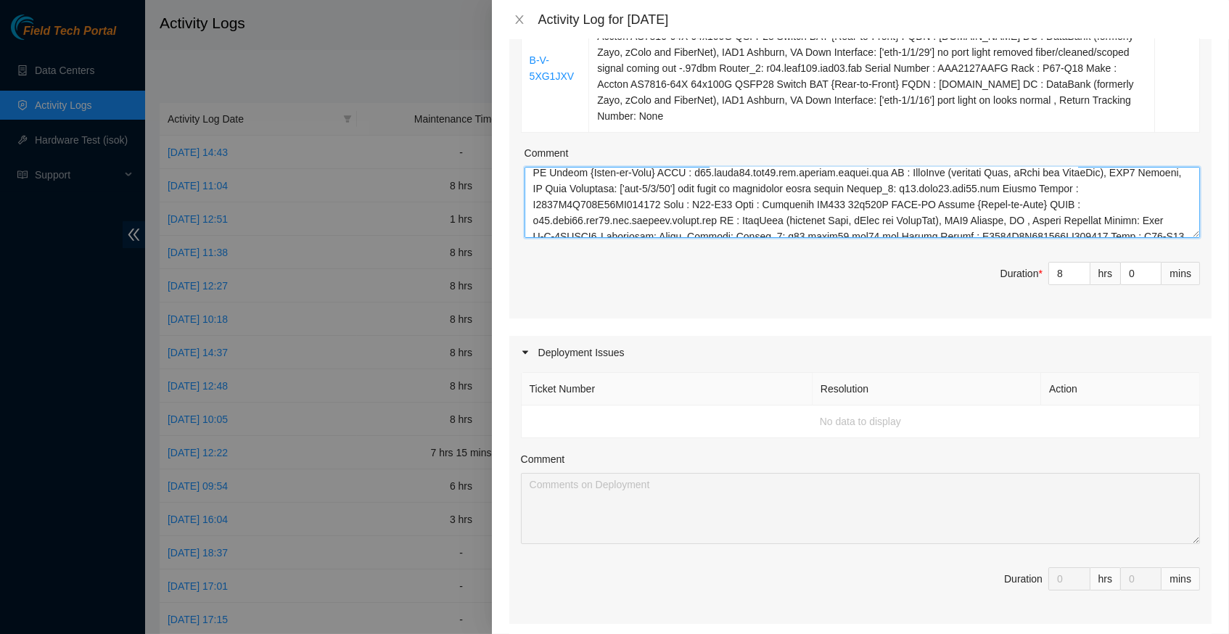
click at [1228, 633] on html "Field Tech Portal Data Centers Activity Logs Hardware Test (isok) Support Activ…" at bounding box center [614, 317] width 1229 height 634
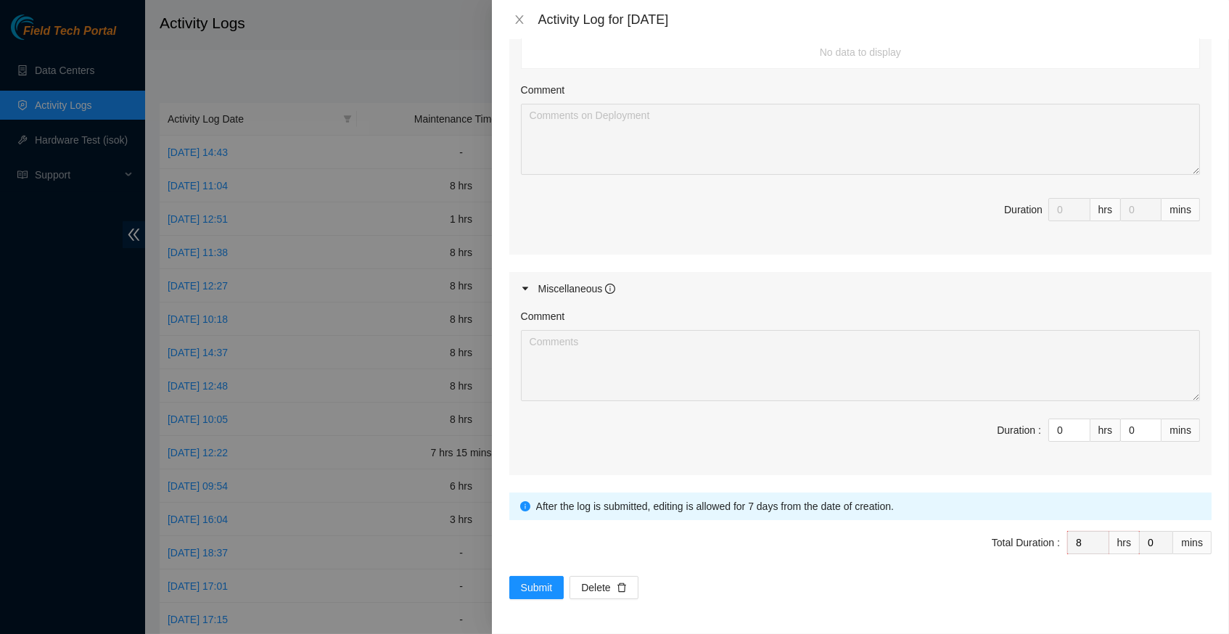
scroll to position [1604, 0]
type textarea "B-V-5PJKZ7C Resolution: Other, Comment: removed fiber replaced old optic SN C20…"
click at [541, 583] on span "Submit" at bounding box center [537, 588] width 32 height 16
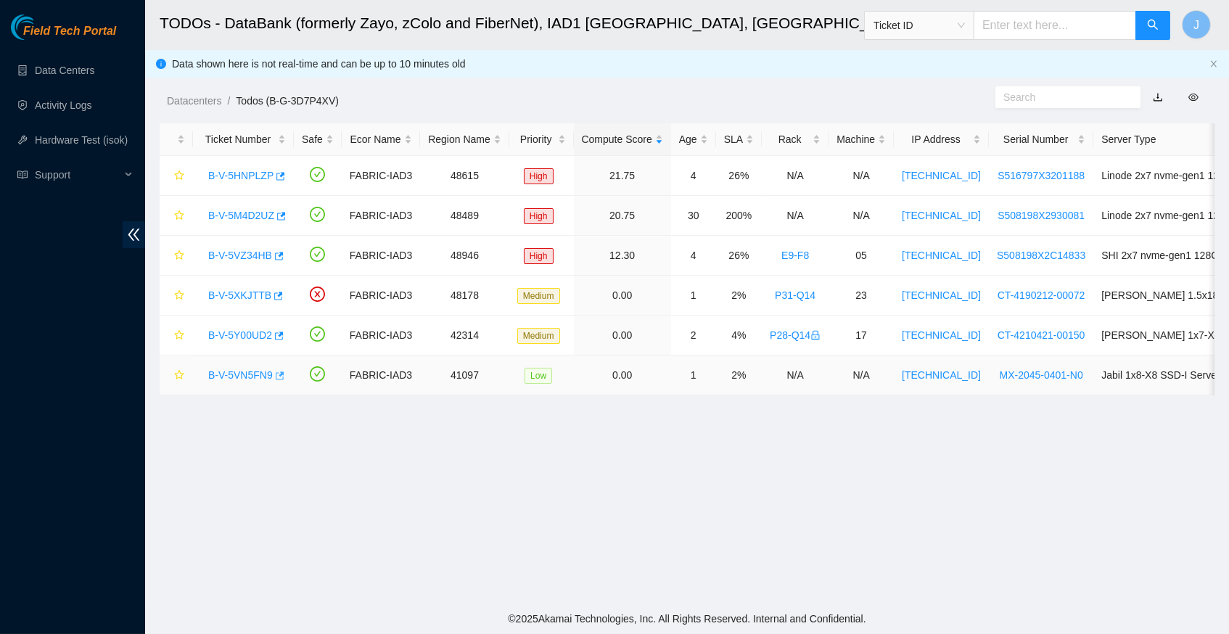
click at [284, 373] on button "button" at bounding box center [279, 375] width 12 height 23
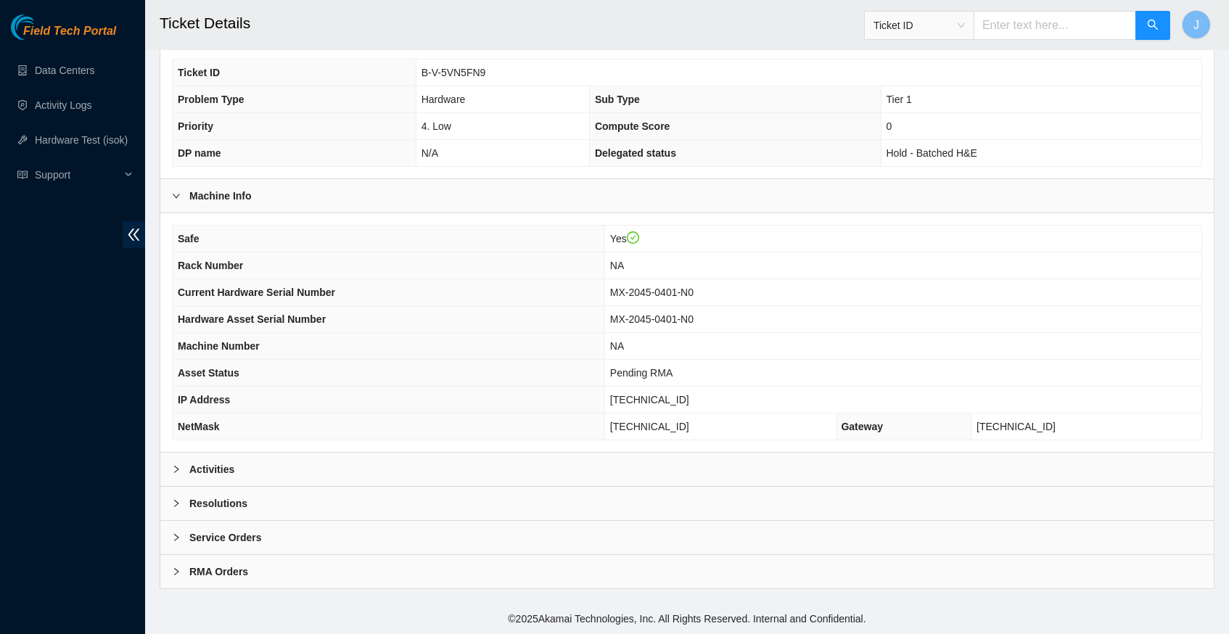
scroll to position [305, 0]
click at [179, 470] on icon "right" at bounding box center [176, 469] width 9 height 9
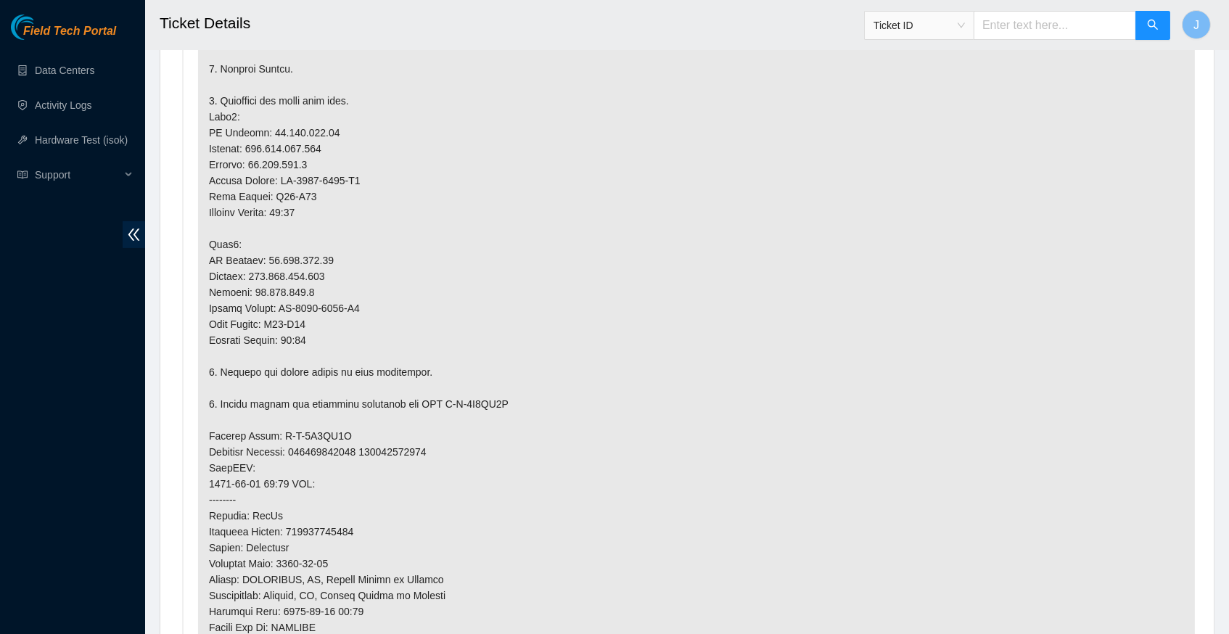
scroll to position [1141, 0]
